Goal: Task Accomplishment & Management: Manage account settings

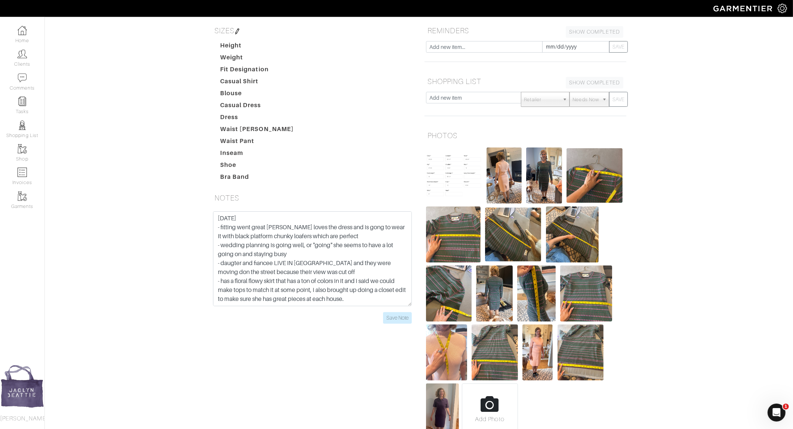
scroll to position [6, 0]
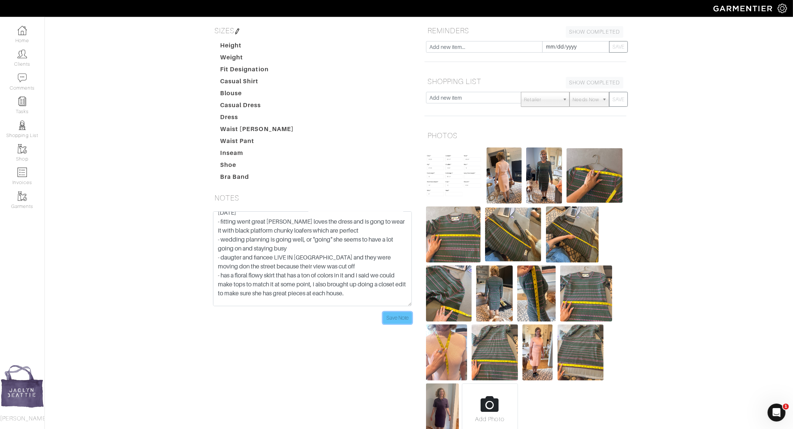
click at [400, 318] on input "Save Note" at bounding box center [397, 318] width 29 height 12
click at [25, 61] on link "Clients" at bounding box center [22, 58] width 44 height 24
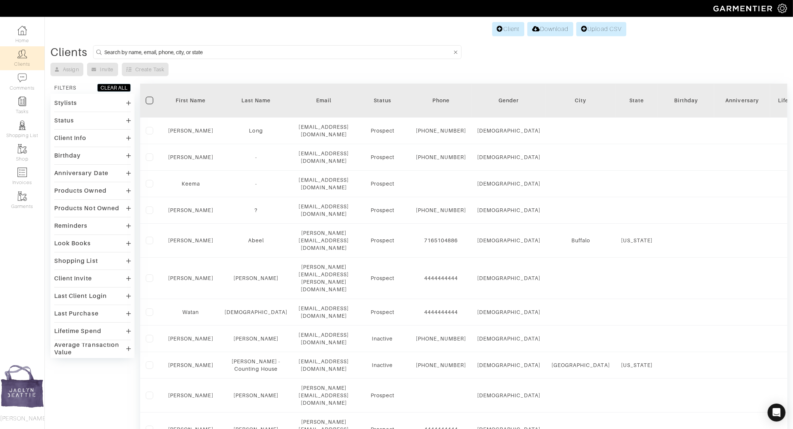
click at [195, 47] on input at bounding box center [278, 51] width 348 height 9
type input "sonja"
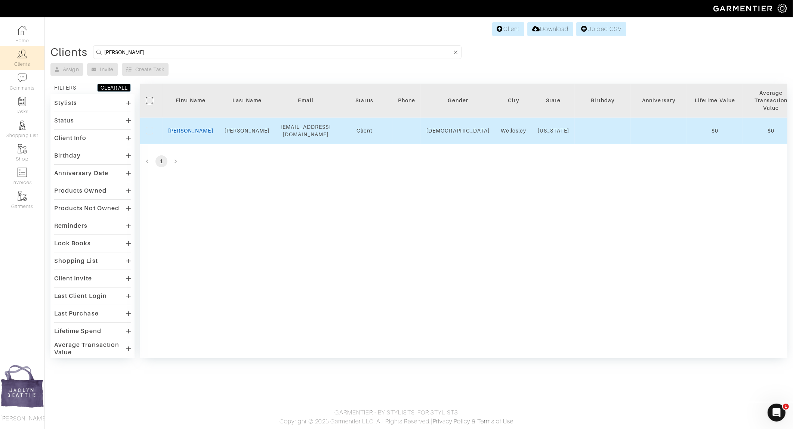
click at [191, 128] on link "Sonja" at bounding box center [190, 131] width 45 height 6
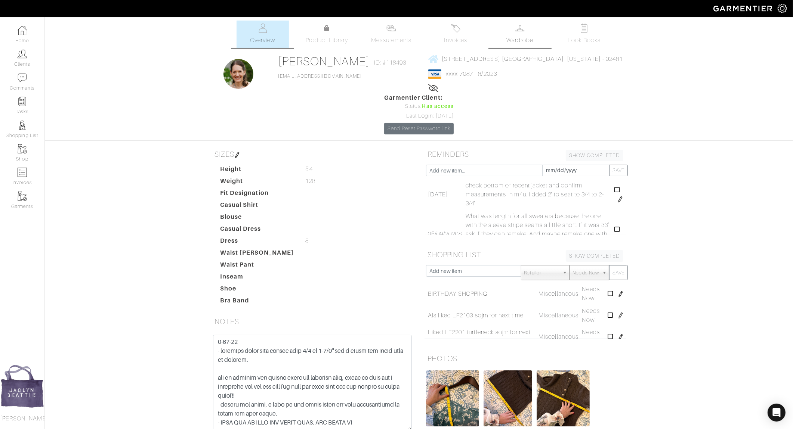
click at [523, 44] on span "Wardrobe" at bounding box center [519, 40] width 27 height 9
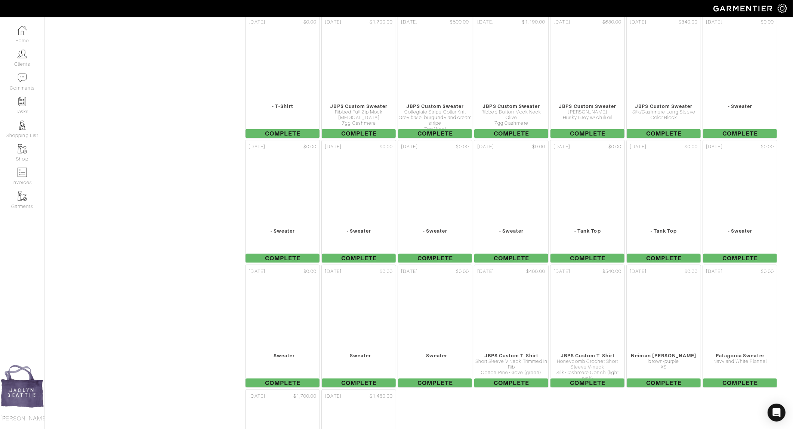
scroll to position [1168, 0]
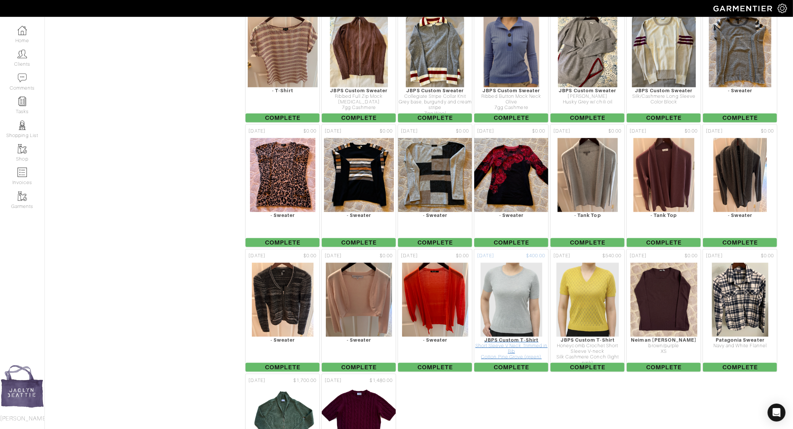
click at [505, 263] on img at bounding box center [511, 300] width 62 height 75
click at [588, 263] on img at bounding box center [587, 300] width 63 height 75
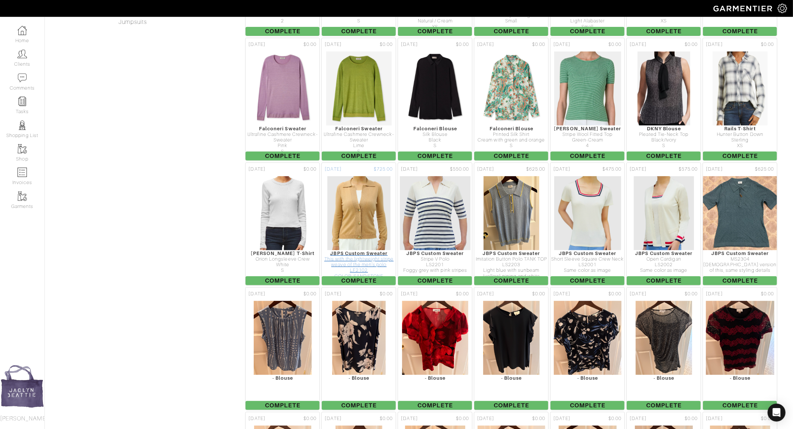
scroll to position [381, 0]
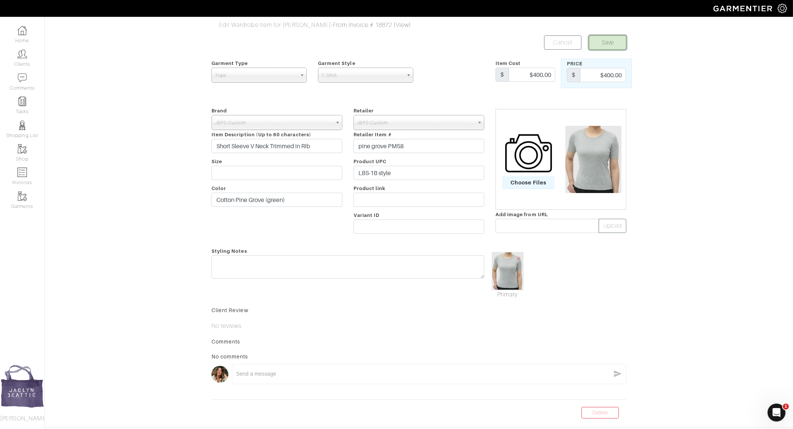
click at [618, 45] on button "Save" at bounding box center [607, 42] width 37 height 14
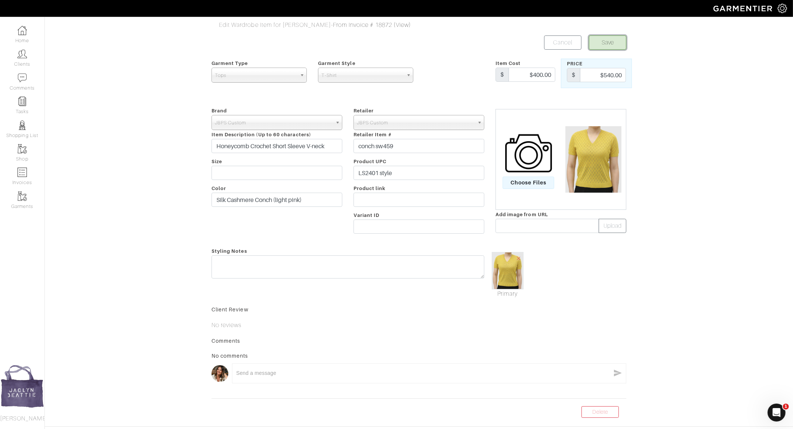
click at [605, 43] on button "Save" at bounding box center [607, 42] width 37 height 14
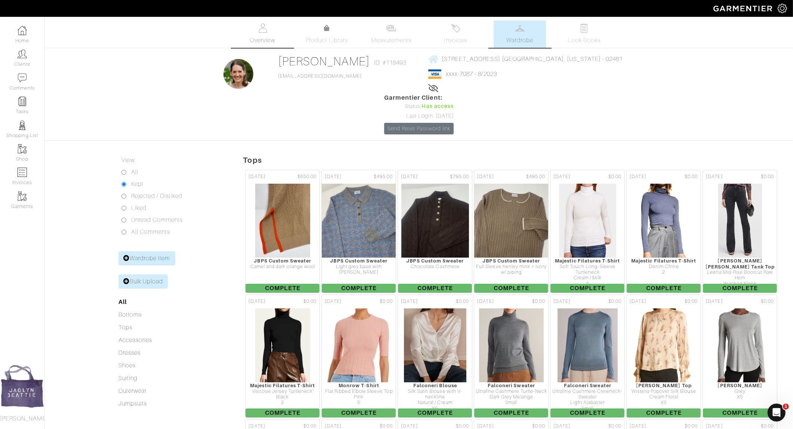
click at [262, 32] on img at bounding box center [262, 28] width 9 height 9
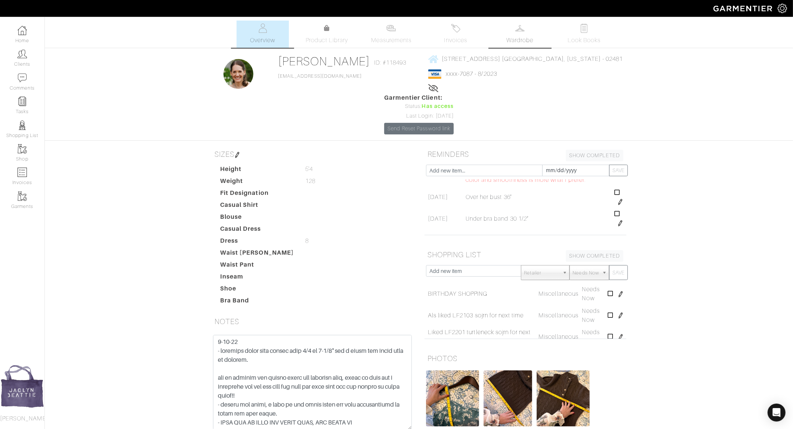
click at [523, 30] on img at bounding box center [519, 28] width 9 height 9
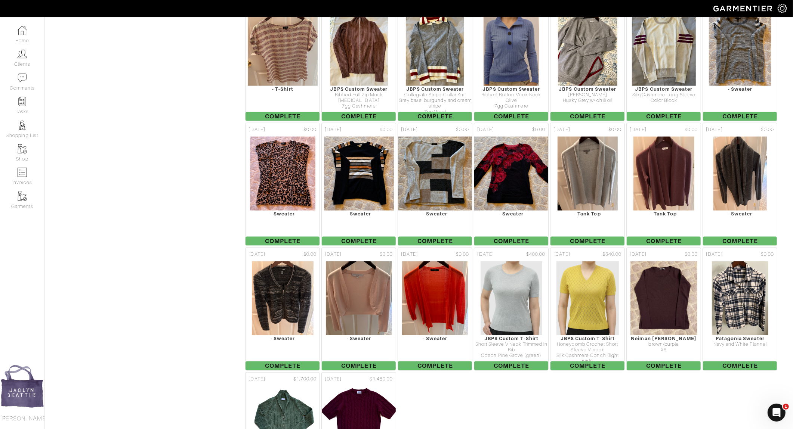
scroll to position [1166, 0]
